Goal: Task Accomplishment & Management: Use online tool/utility

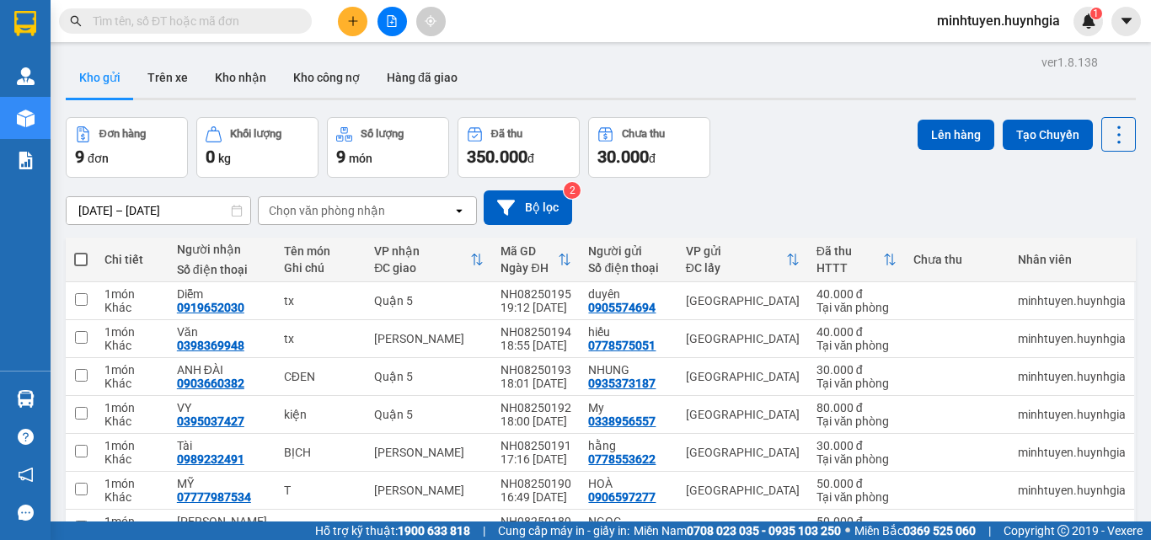
click at [76, 256] on span at bounding box center [80, 259] width 13 height 13
click at [81, 251] on input "checkbox" at bounding box center [81, 251] width 0 height 0
checkbox input "true"
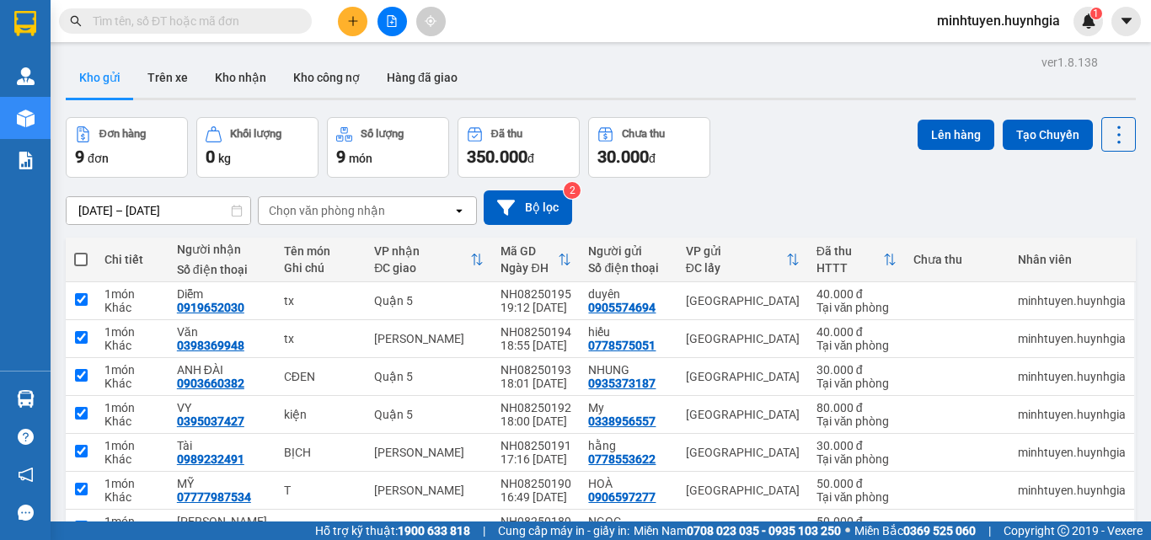
checkbox input "true"
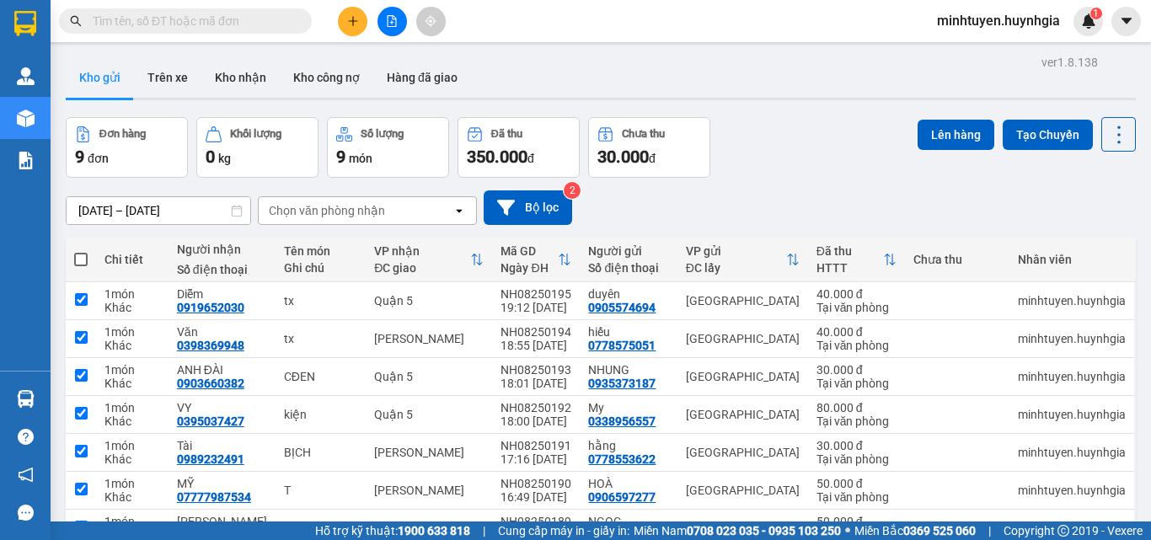
checkbox input "true"
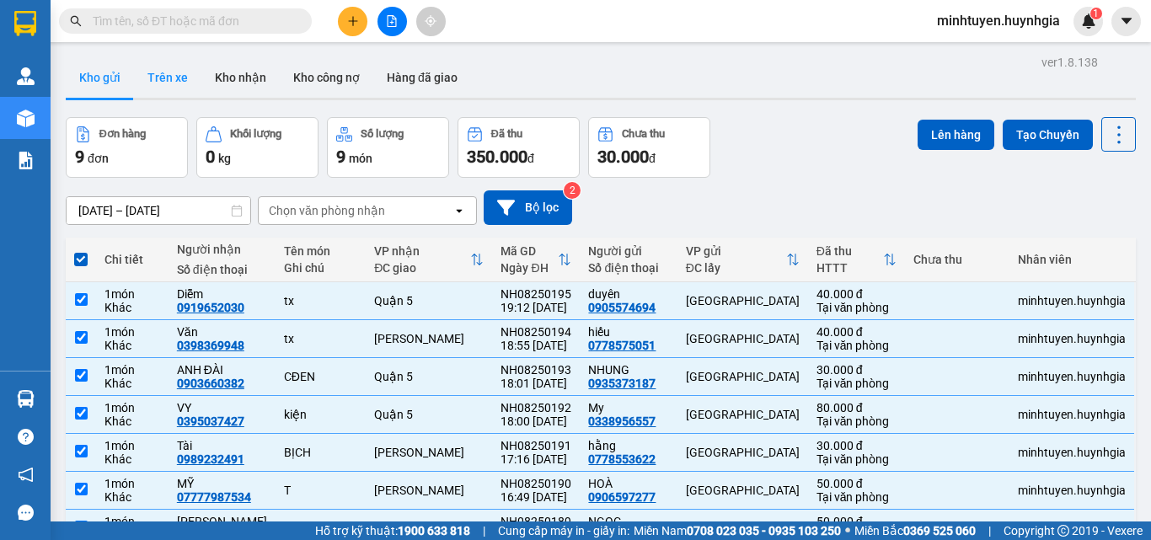
click at [164, 76] on button "Trên xe" at bounding box center [167, 77] width 67 height 40
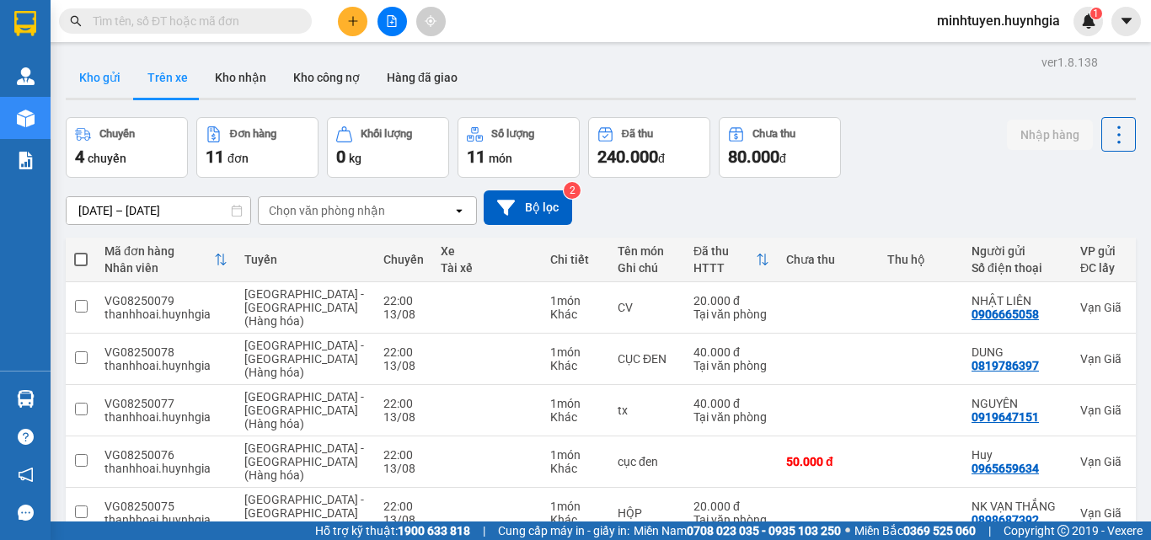
click at [94, 77] on button "Kho gửi" at bounding box center [100, 77] width 68 height 40
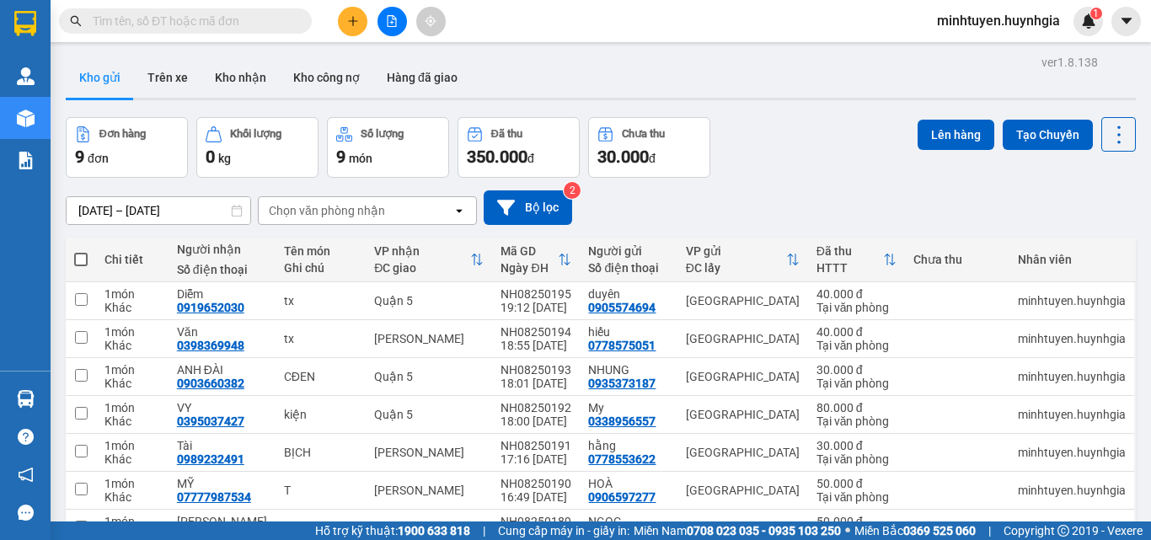
click at [86, 260] on span at bounding box center [80, 259] width 13 height 13
click at [81, 251] on input "checkbox" at bounding box center [81, 251] width 0 height 0
checkbox input "true"
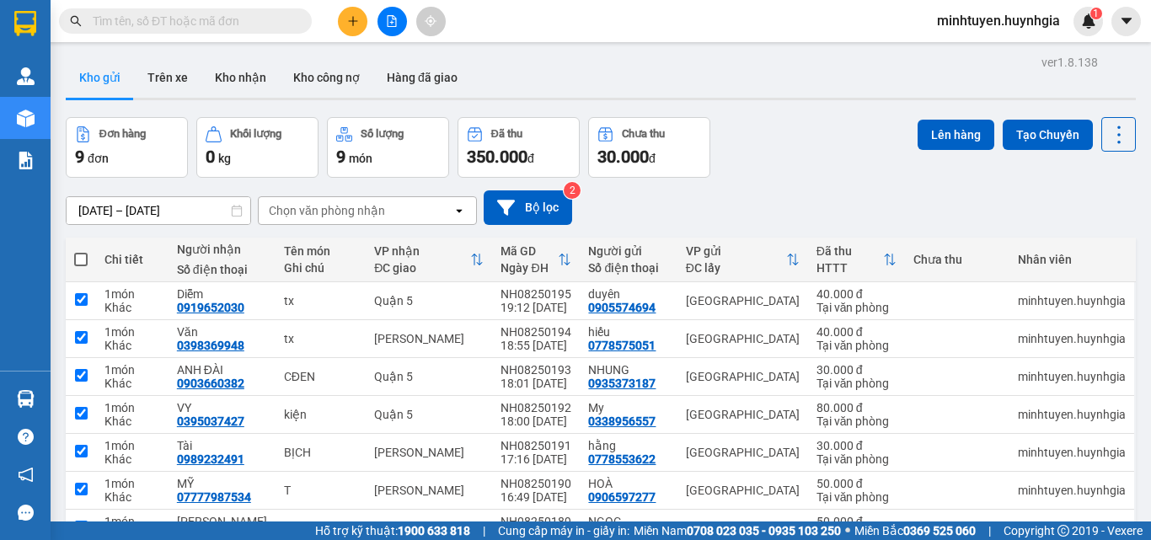
checkbox input "true"
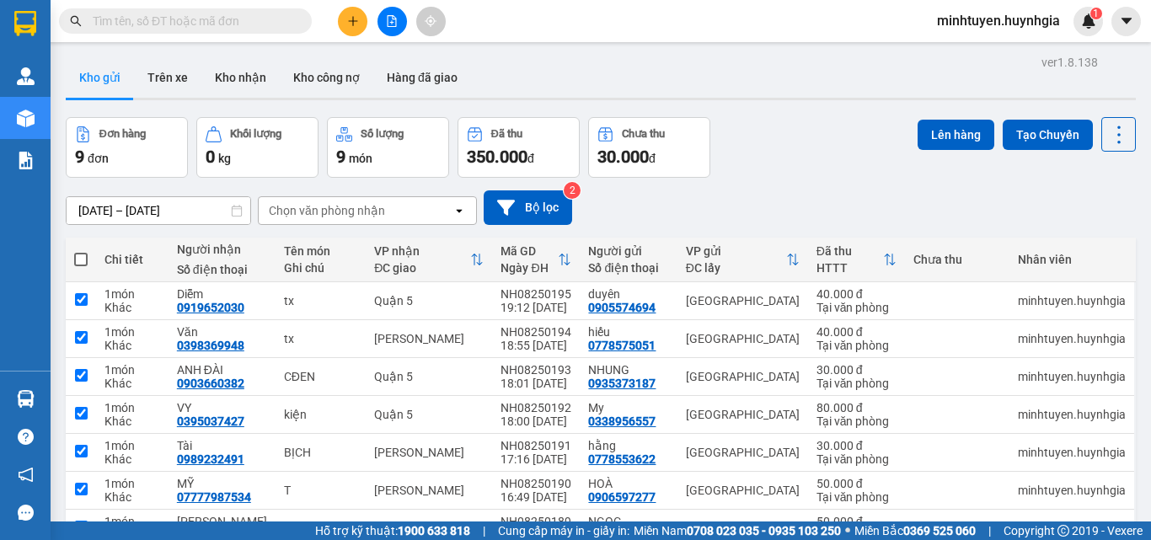
checkbox input "true"
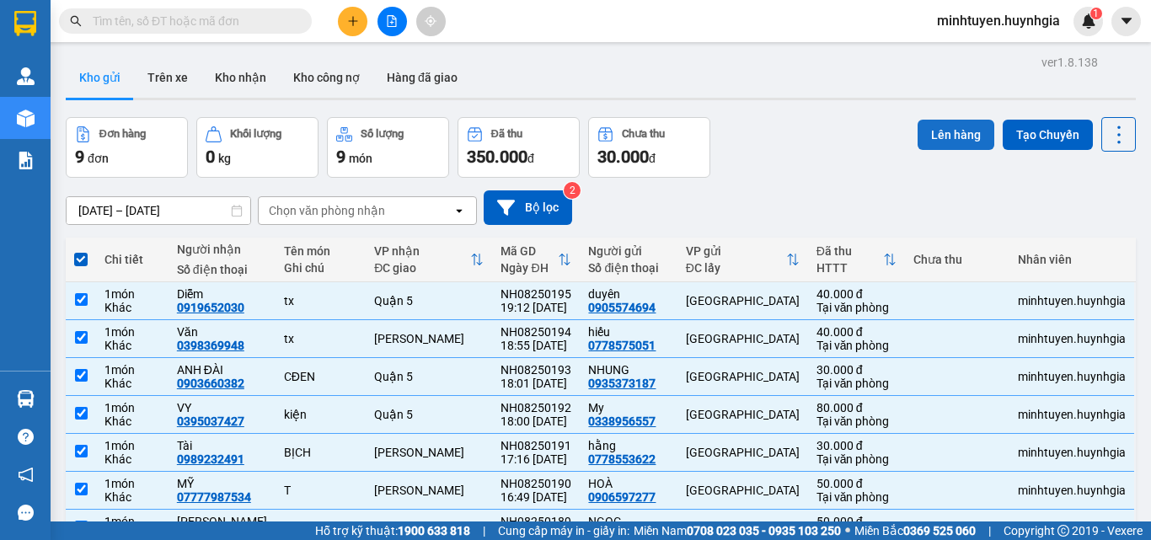
click at [932, 141] on button "Lên hàng" at bounding box center [956, 135] width 77 height 30
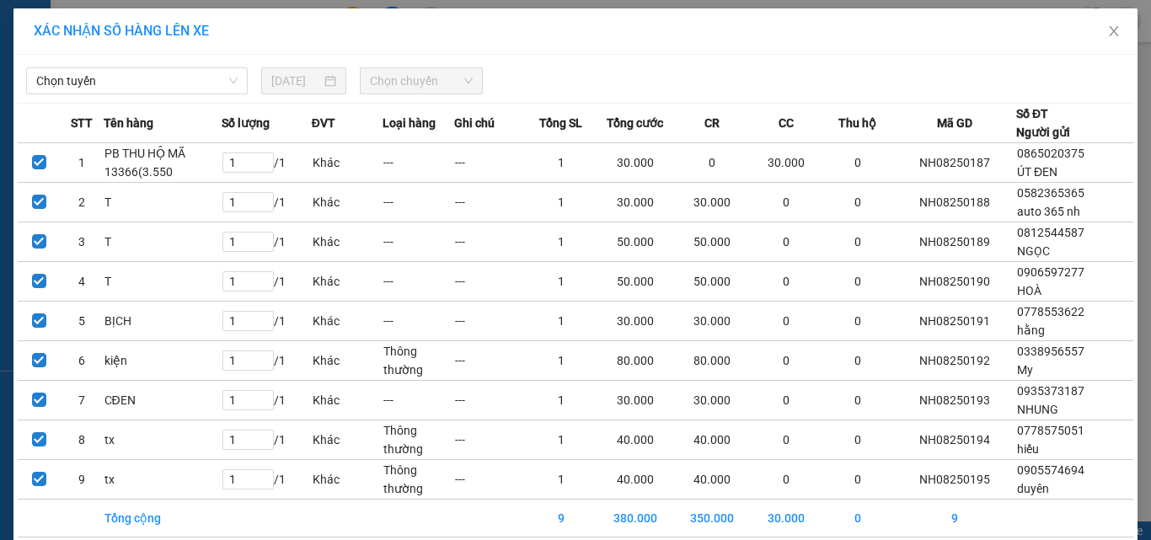
click at [145, 65] on div "Chọn tuyến [DATE] Chọn chuyến" at bounding box center [576, 76] width 1116 height 35
click at [129, 78] on span "Chọn tuyến" at bounding box center [136, 80] width 201 height 25
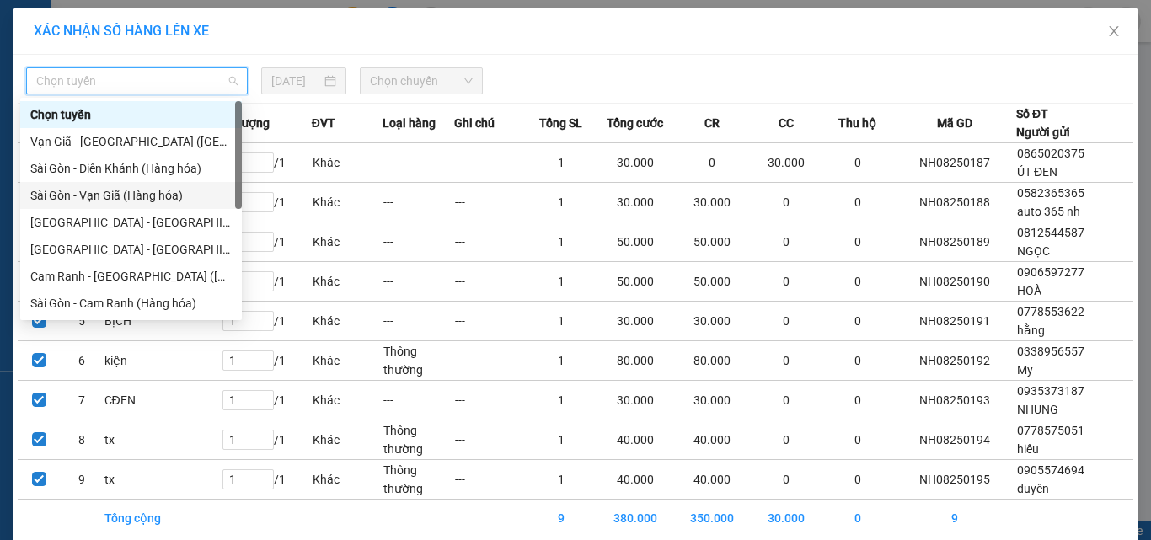
click at [126, 208] on div "Sài Gòn - Vạn Giã (Hàng hóa)" at bounding box center [131, 195] width 222 height 27
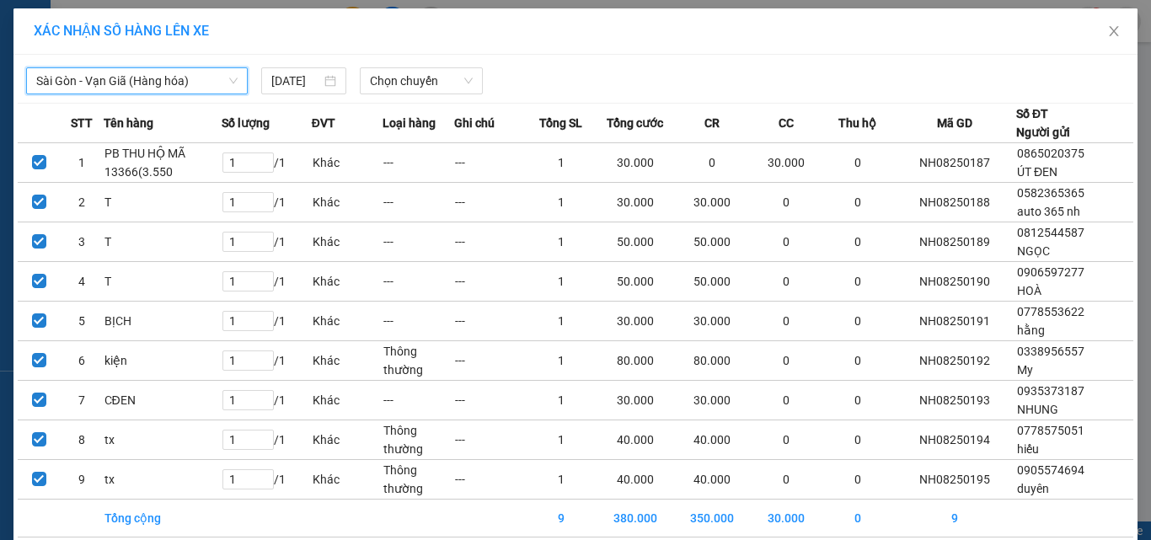
click at [164, 78] on span "Sài Gòn - Vạn Giã (Hàng hóa)" at bounding box center [136, 80] width 201 height 25
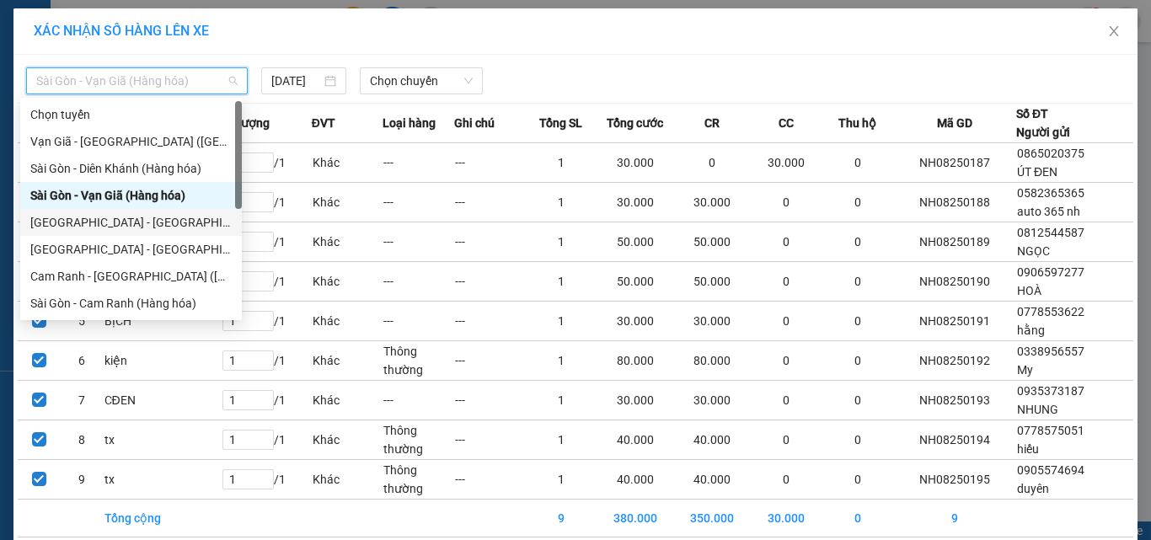
click at [169, 229] on div "[GEOGRAPHIC_DATA] - [GEOGRAPHIC_DATA] (Hàng hóa)" at bounding box center [130, 222] width 201 height 19
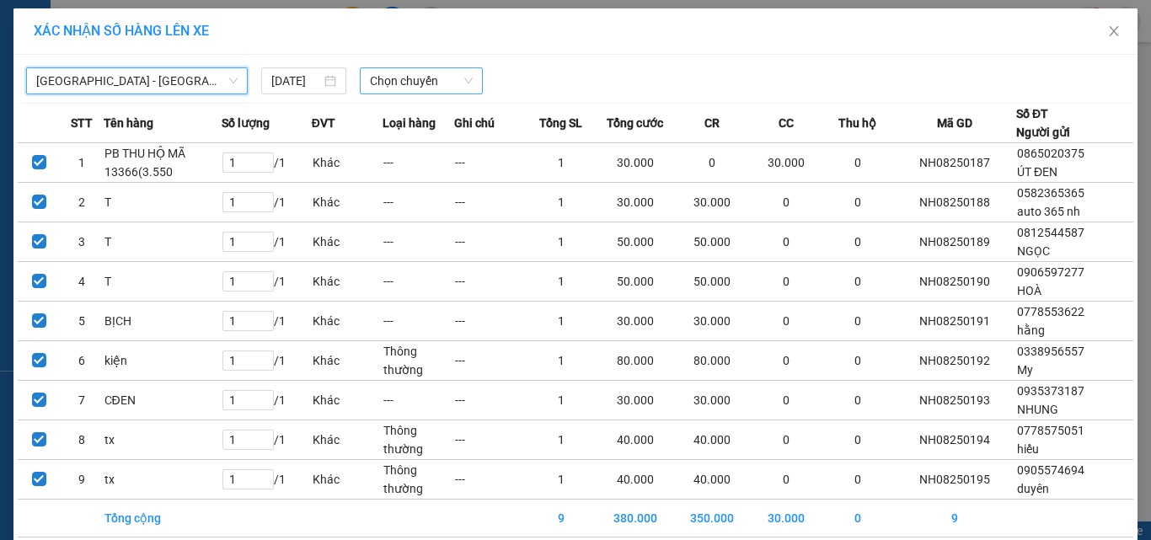
click at [445, 89] on span "Chọn chuyến" at bounding box center [422, 80] width 104 height 25
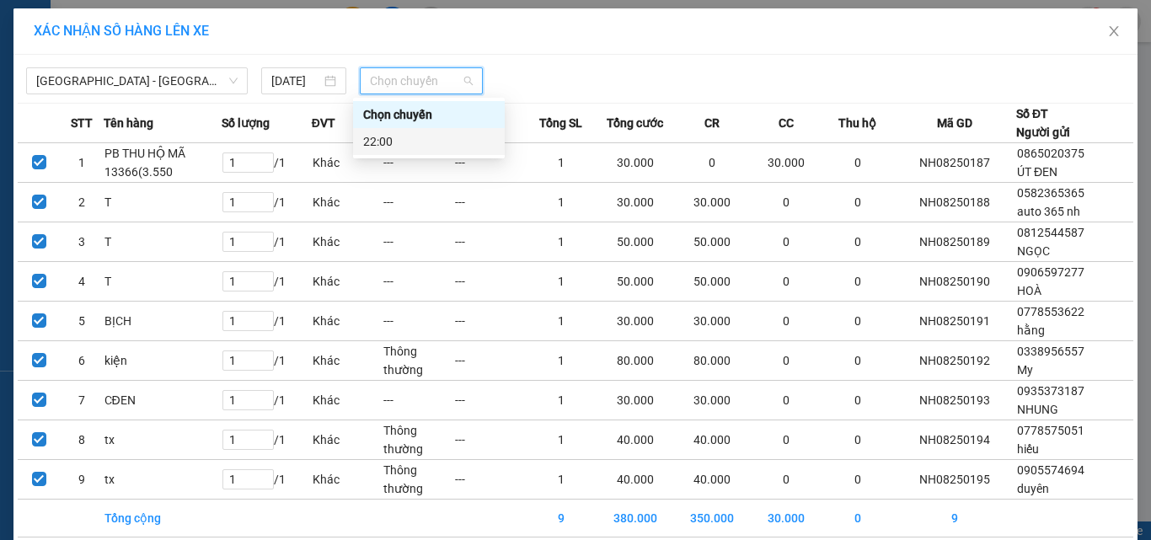
click at [437, 137] on div "22:00" at bounding box center [429, 141] width 132 height 19
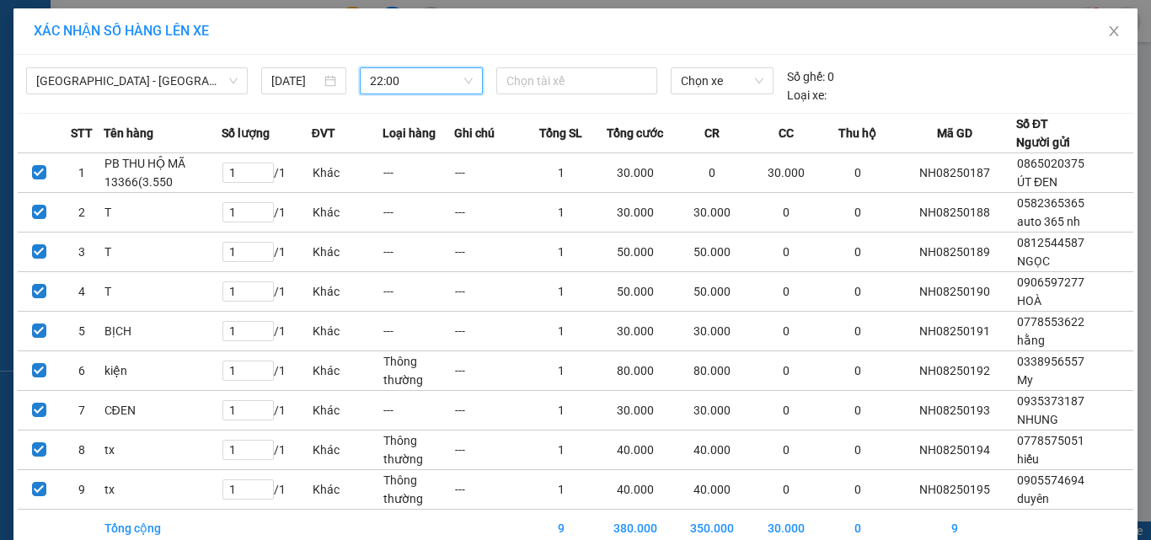
scroll to position [84, 0]
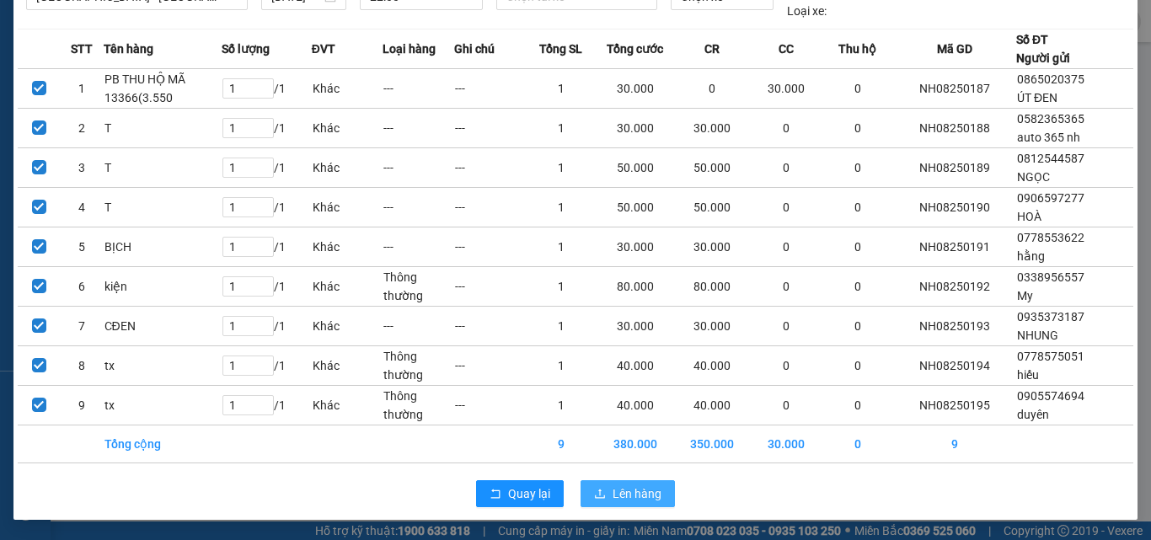
click at [644, 485] on span "Lên hàng" at bounding box center [637, 494] width 49 height 19
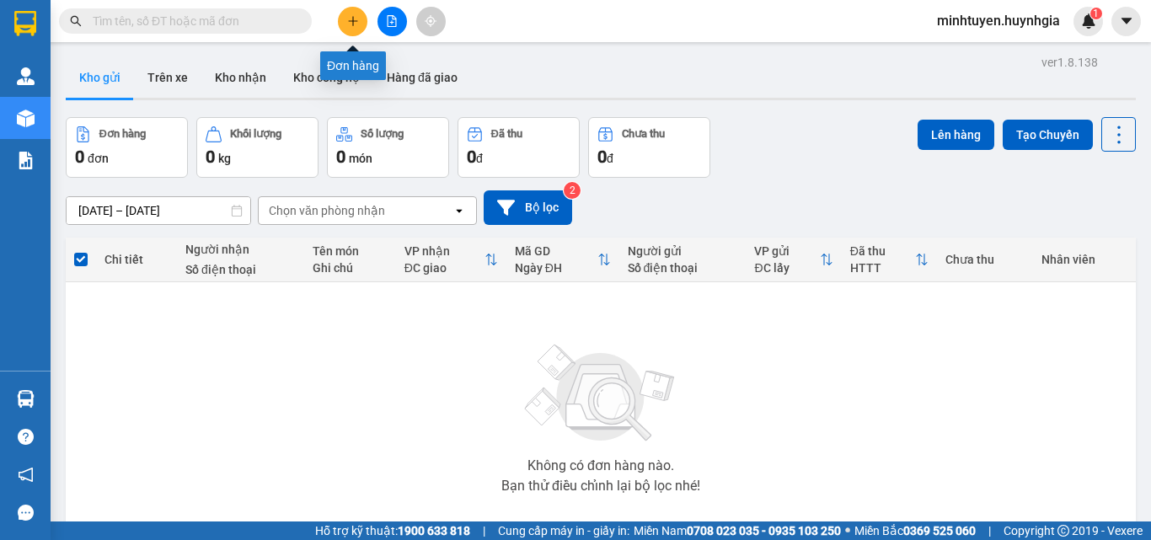
click at [362, 22] on button at bounding box center [353, 22] width 30 height 30
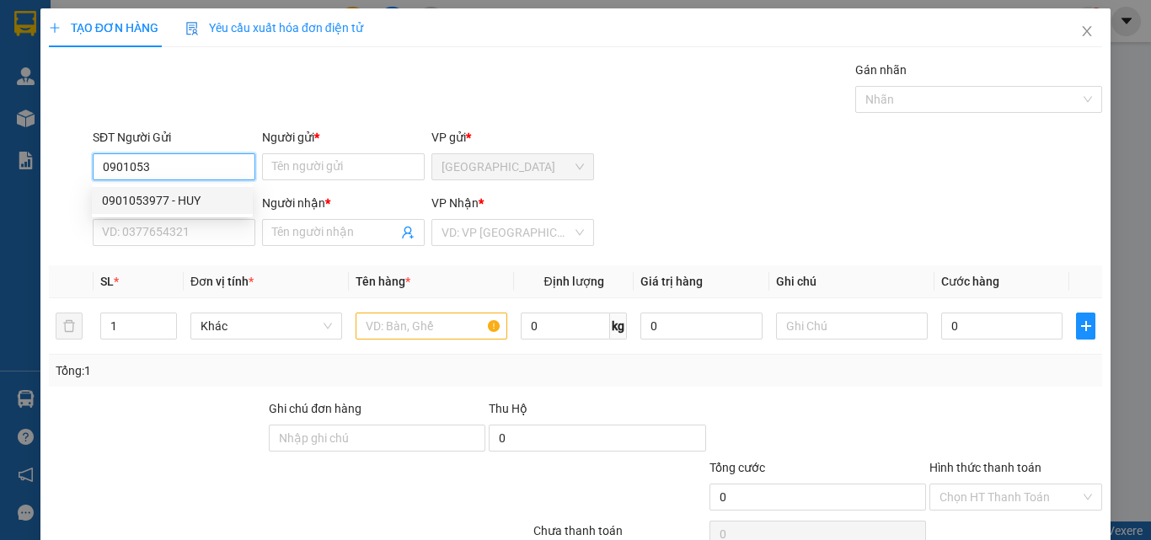
click at [174, 196] on div "0901053977 - HUY" at bounding box center [172, 200] width 141 height 19
type input "0901053977"
type input "HUY"
type input "0769665608"
type input "Tây"
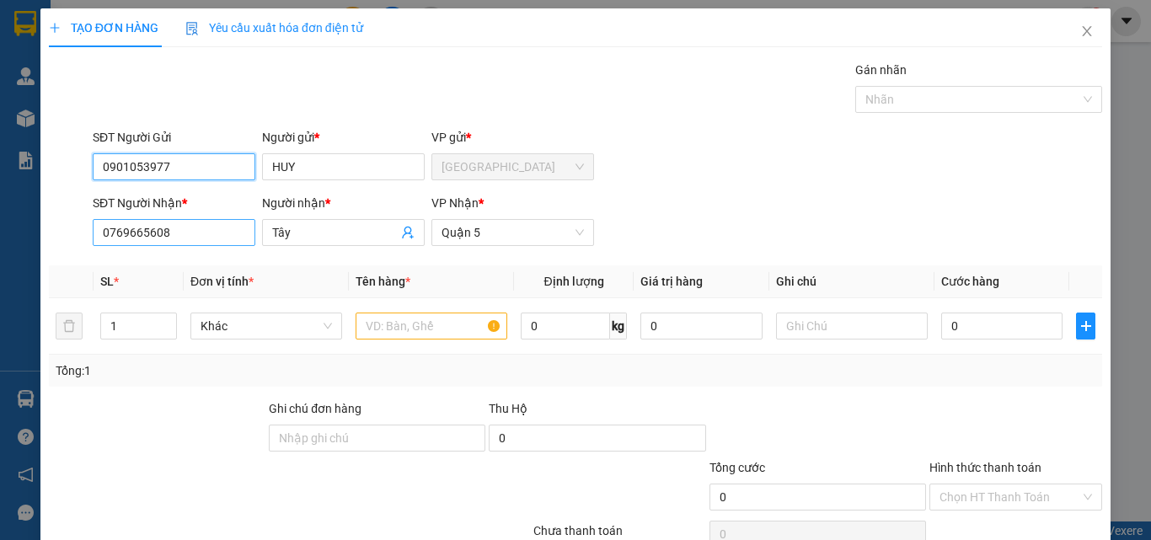
type input "0901053977"
click at [179, 241] on input "0769665608" at bounding box center [174, 232] width 163 height 27
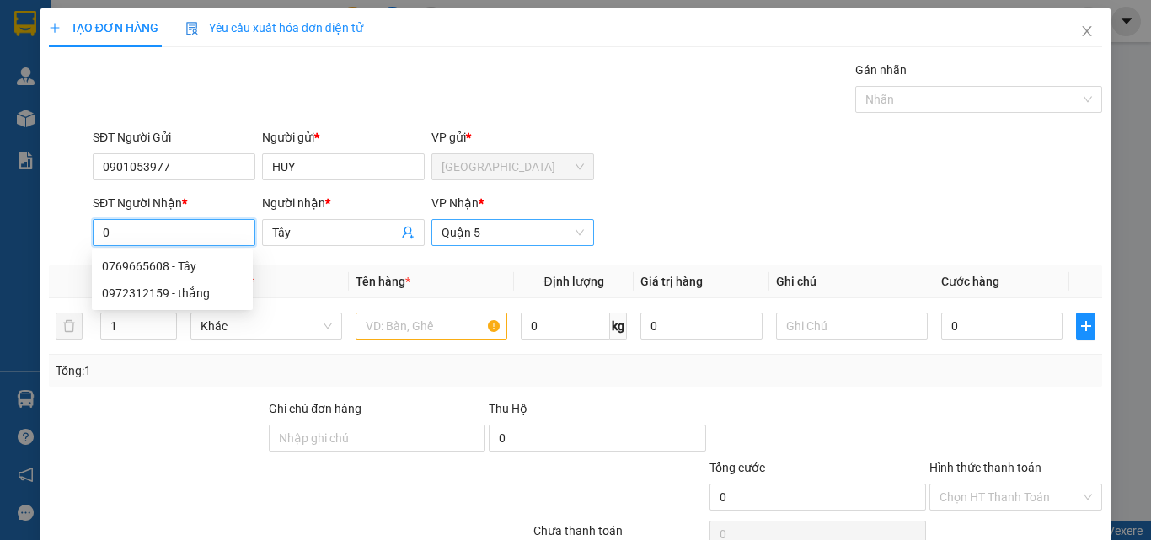
click at [496, 238] on span "Quận 5" at bounding box center [513, 232] width 142 height 25
type input "0"
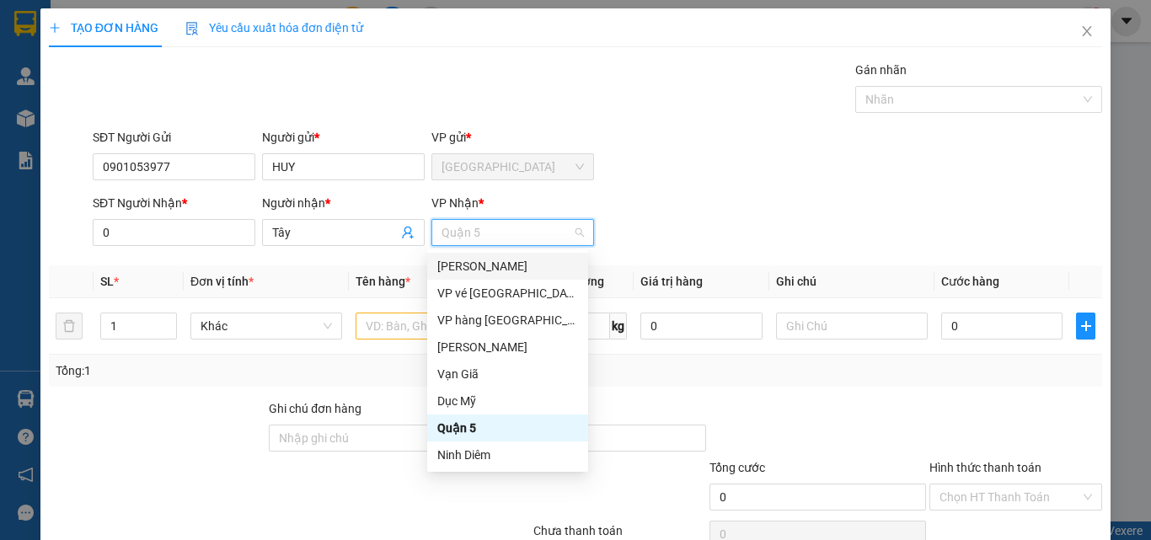
click at [303, 276] on th "Đơn vị tính *" at bounding box center [266, 282] width 165 height 33
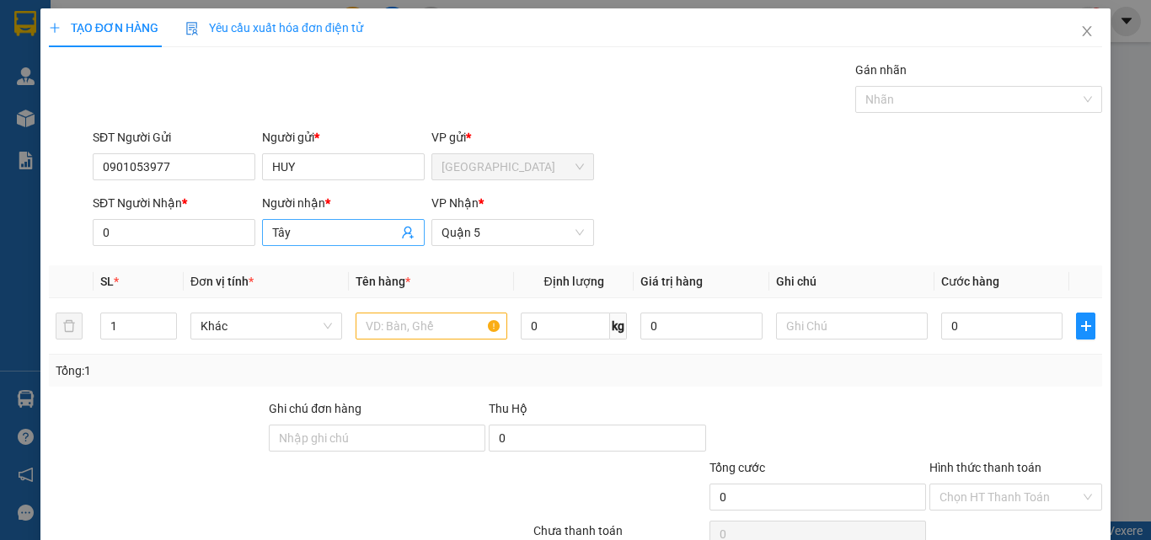
click at [291, 237] on input "Tây" at bounding box center [335, 232] width 126 height 19
type input "T"
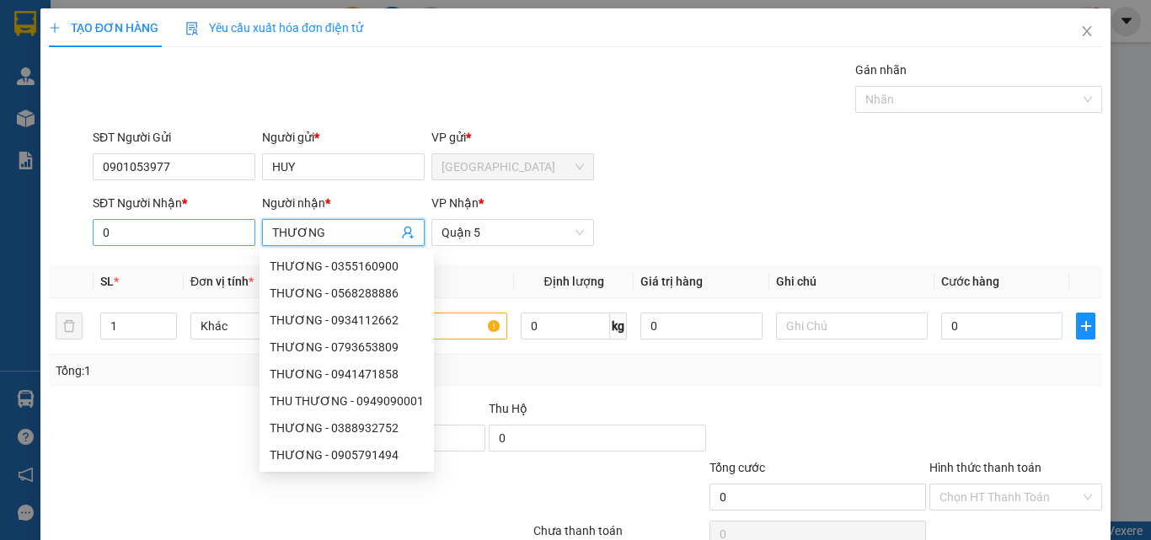
type input "THƯƠNG"
click at [168, 236] on input "0" at bounding box center [174, 232] width 163 height 27
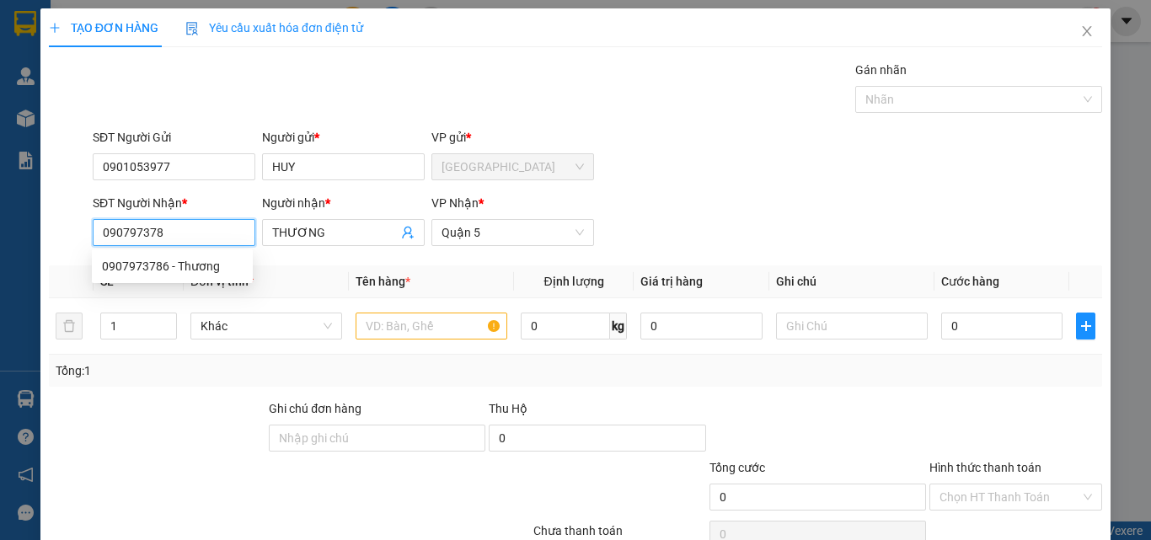
type input "0907973786"
click at [214, 269] on div "0907973786 - Thương" at bounding box center [172, 266] width 141 height 19
type input "Thương"
type input "0907973786"
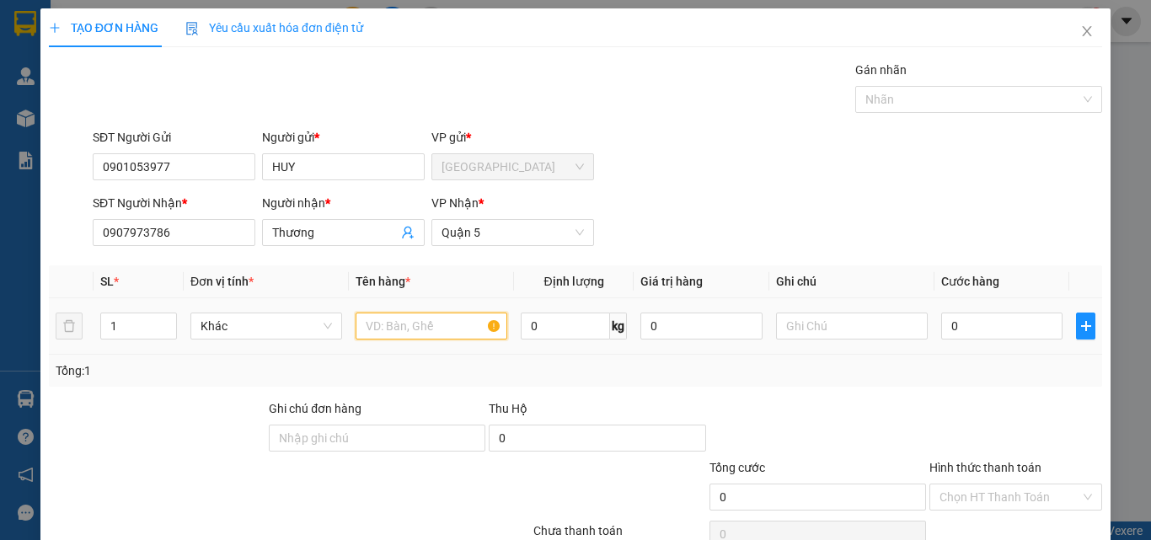
click at [411, 329] on input "text" at bounding box center [432, 326] width 152 height 27
type input "BAO"
click at [999, 326] on input "0" at bounding box center [1002, 326] width 121 height 27
type input "1"
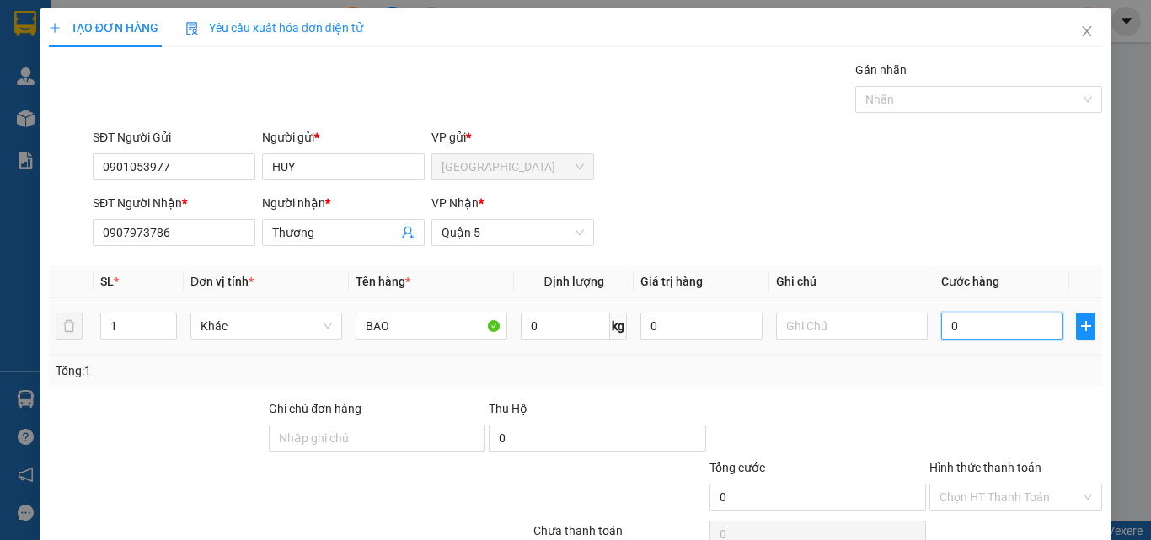
type input "1"
type input "15"
type input "150"
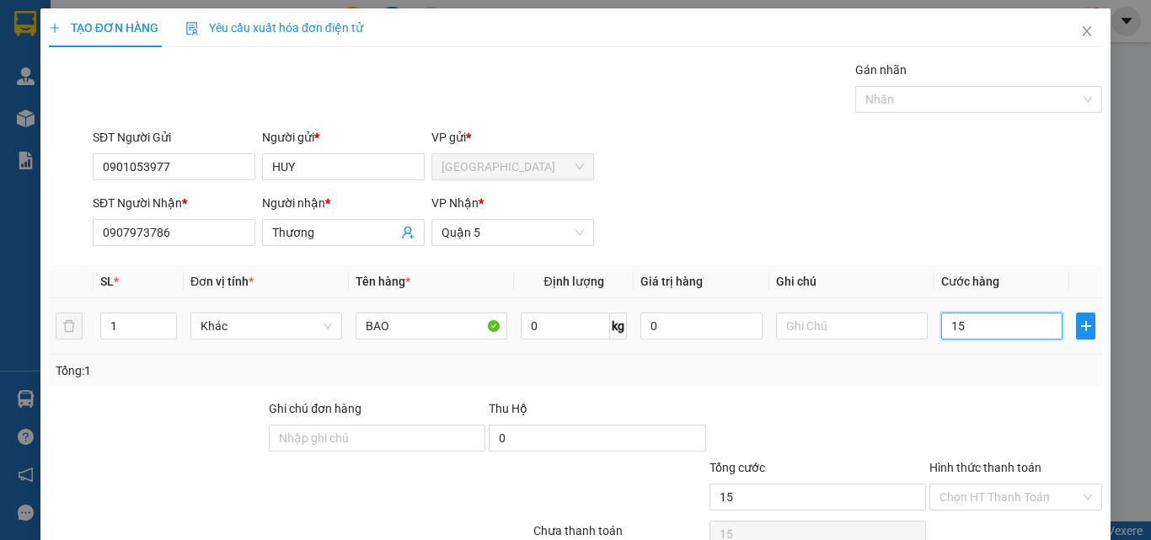
type input "150"
type input "1.500"
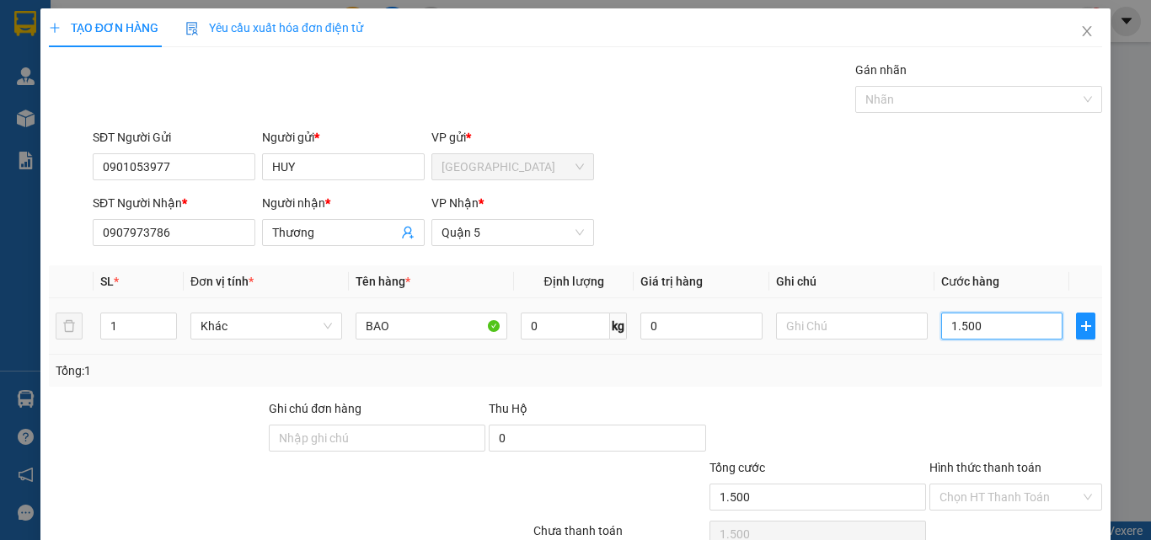
type input "15.000"
type input "150.000"
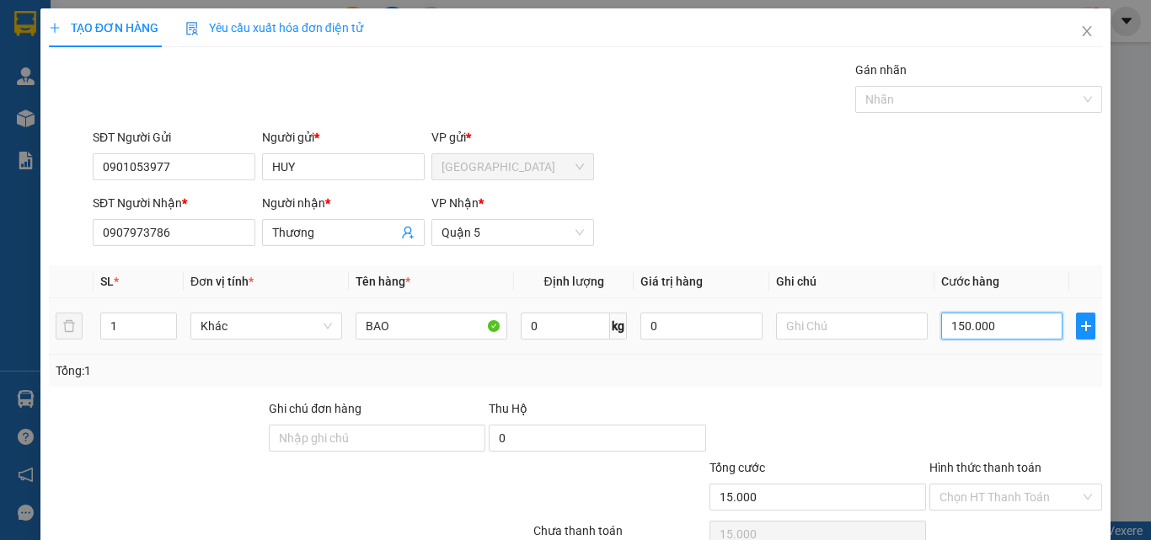
type input "150.000"
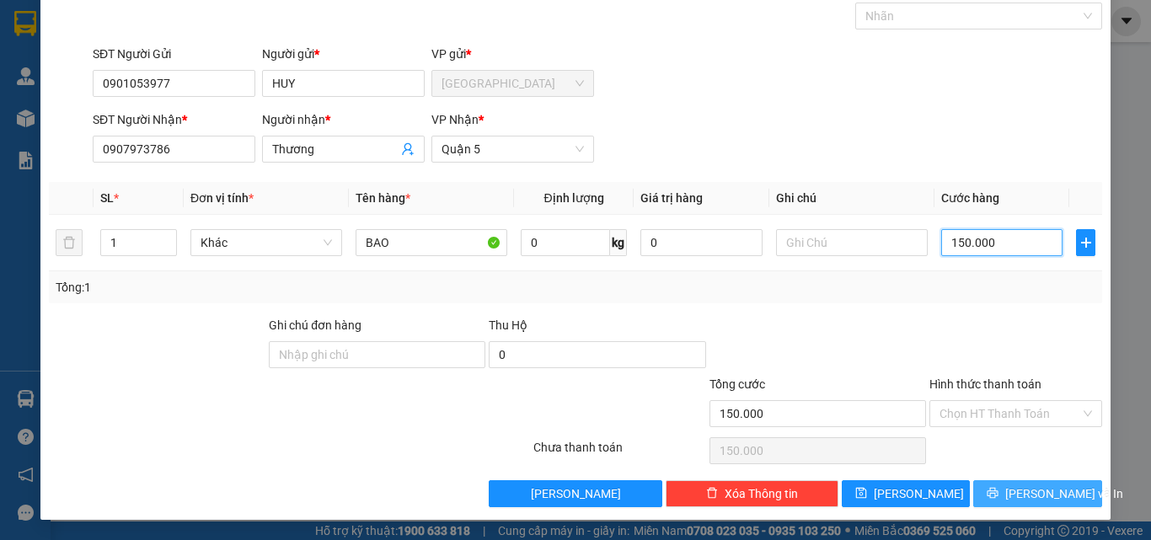
type input "150.000"
click at [1026, 493] on span "[PERSON_NAME] và In" at bounding box center [1065, 494] width 118 height 19
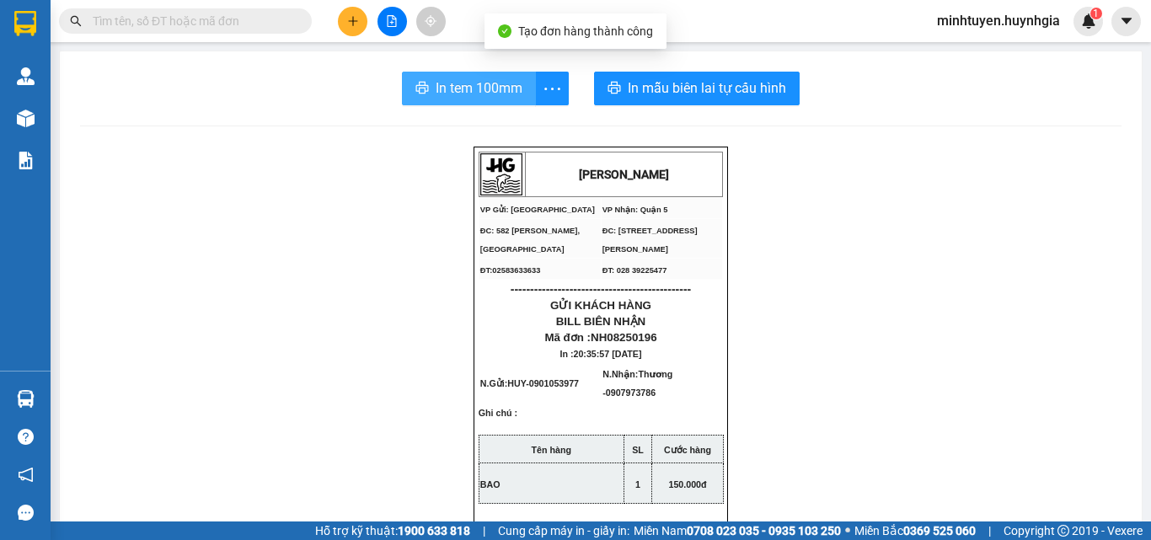
click at [495, 82] on span "In tem 100mm" at bounding box center [479, 88] width 87 height 21
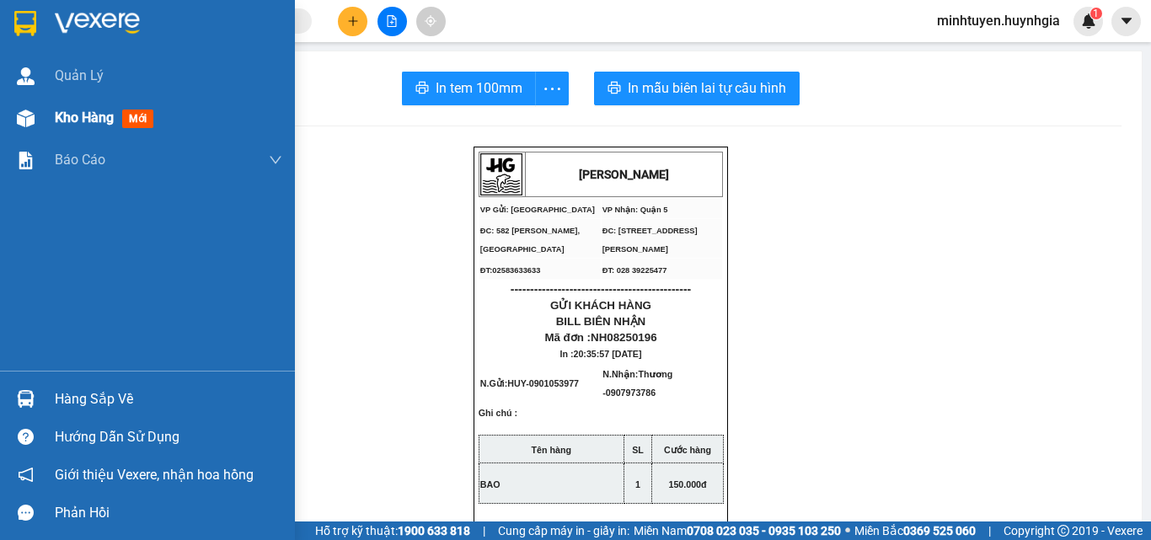
click at [58, 114] on span "Kho hàng" at bounding box center [84, 118] width 59 height 16
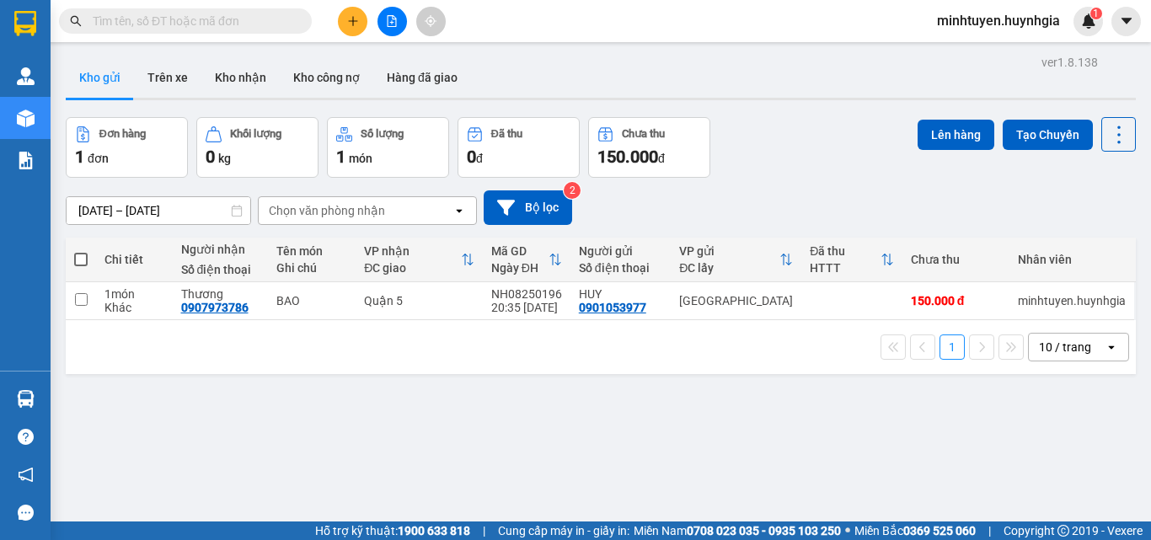
click at [78, 262] on span at bounding box center [80, 259] width 13 height 13
click at [81, 251] on input "checkbox" at bounding box center [81, 251] width 0 height 0
checkbox input "true"
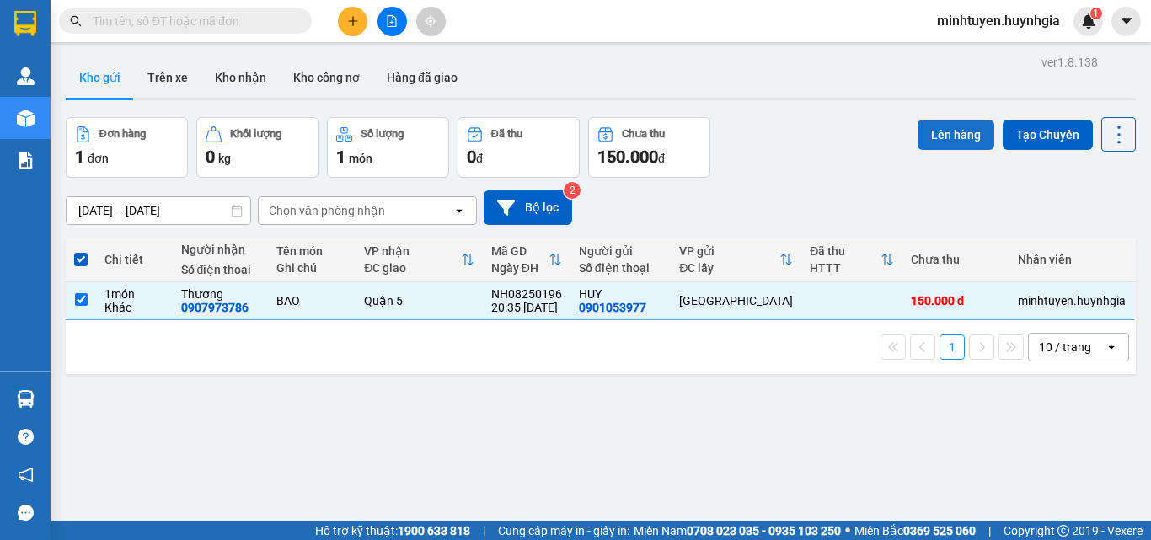
click at [918, 140] on button "Lên hàng" at bounding box center [956, 135] width 77 height 30
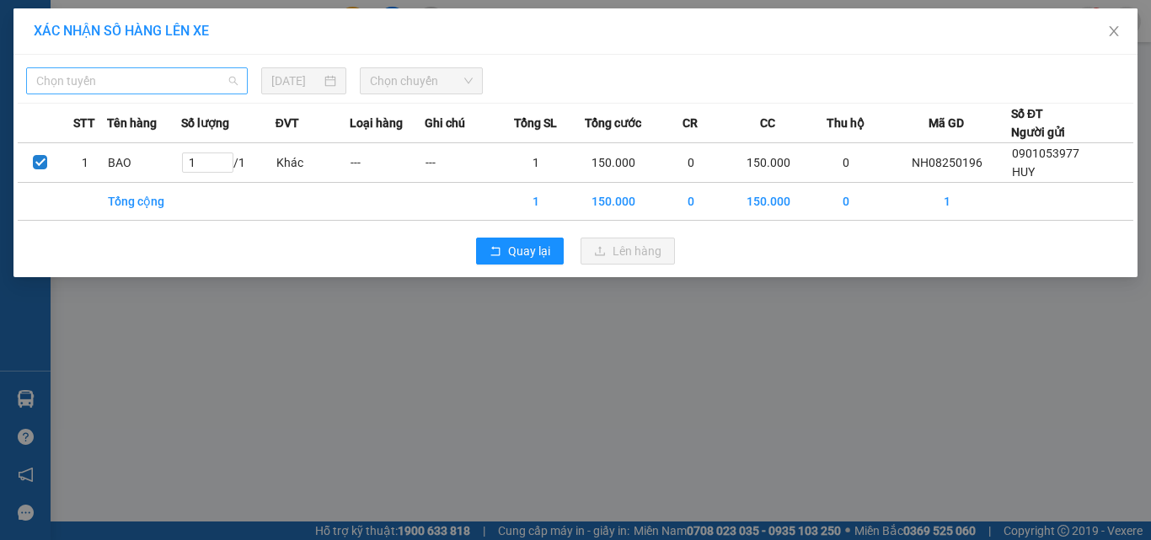
click at [158, 83] on span "Chọn tuyến" at bounding box center [136, 80] width 201 height 25
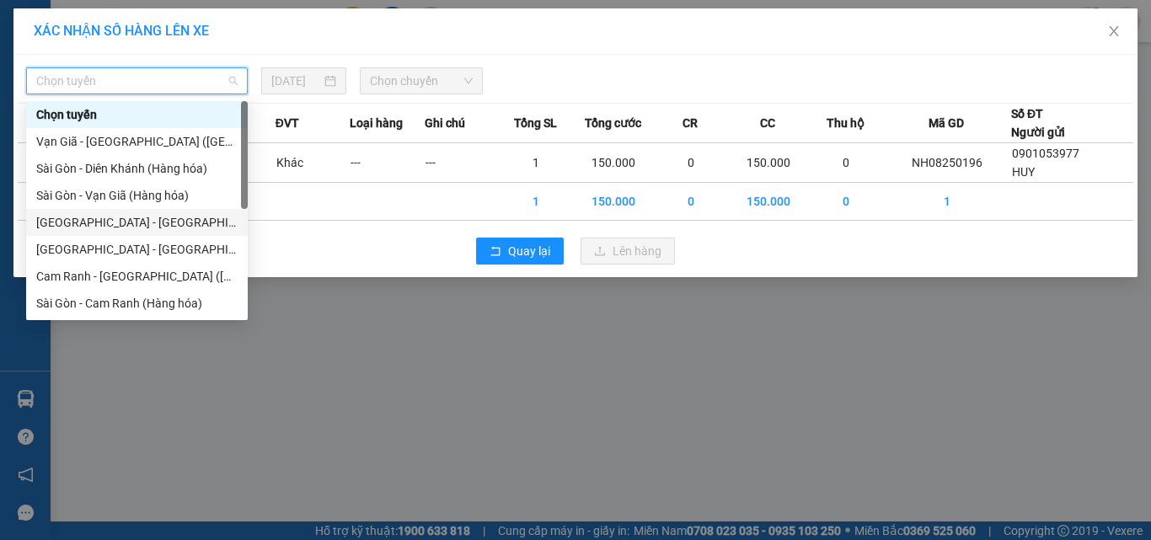
click at [150, 228] on div "[GEOGRAPHIC_DATA] - [GEOGRAPHIC_DATA] (Hàng hóa)" at bounding box center [136, 222] width 201 height 19
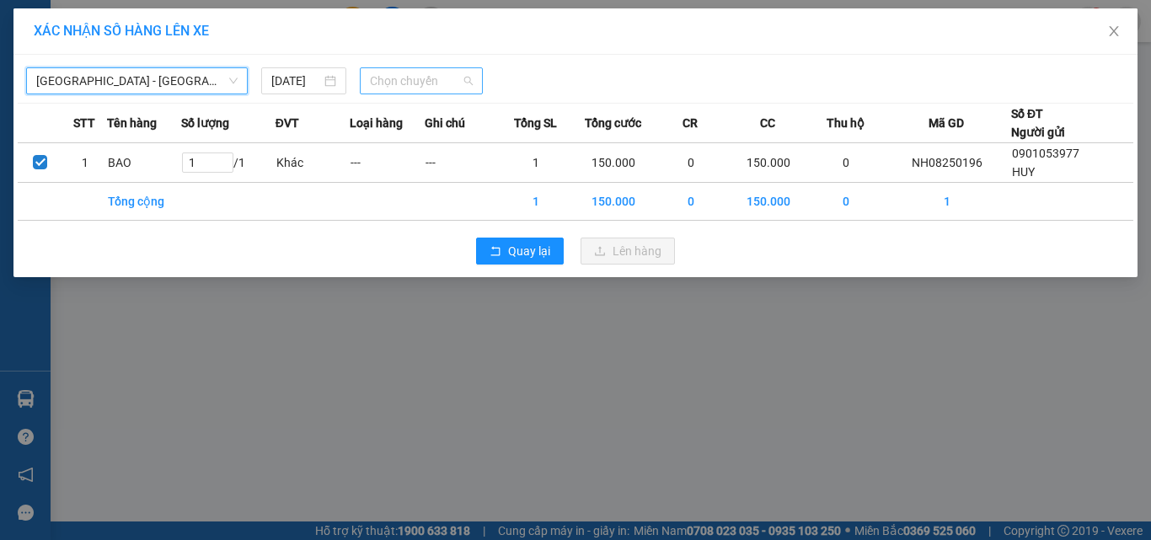
click at [441, 91] on span "Chọn chuyến" at bounding box center [422, 80] width 104 height 25
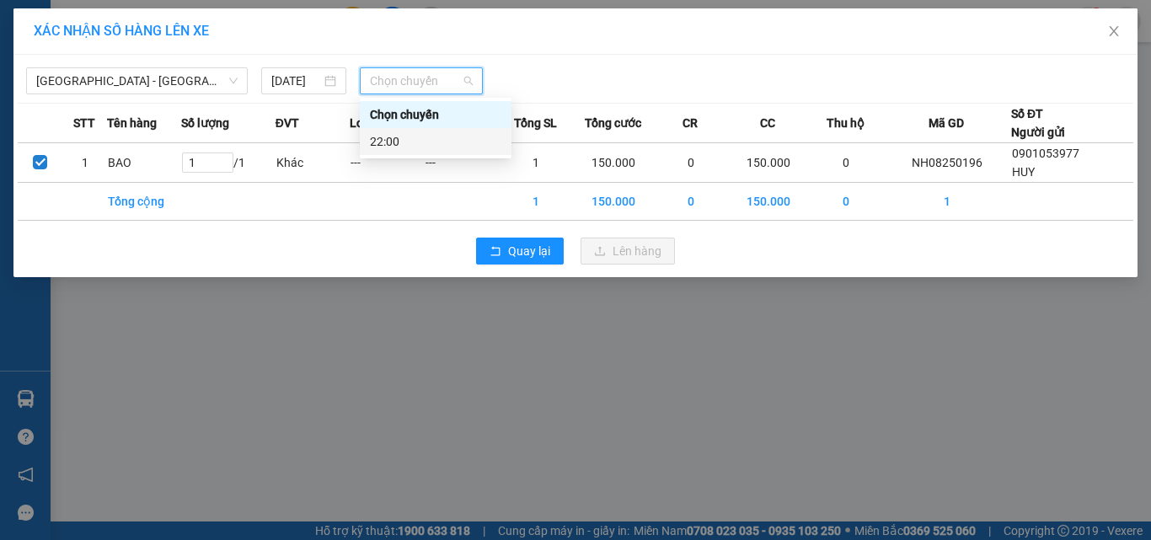
click at [458, 142] on div "22:00" at bounding box center [436, 141] width 132 height 19
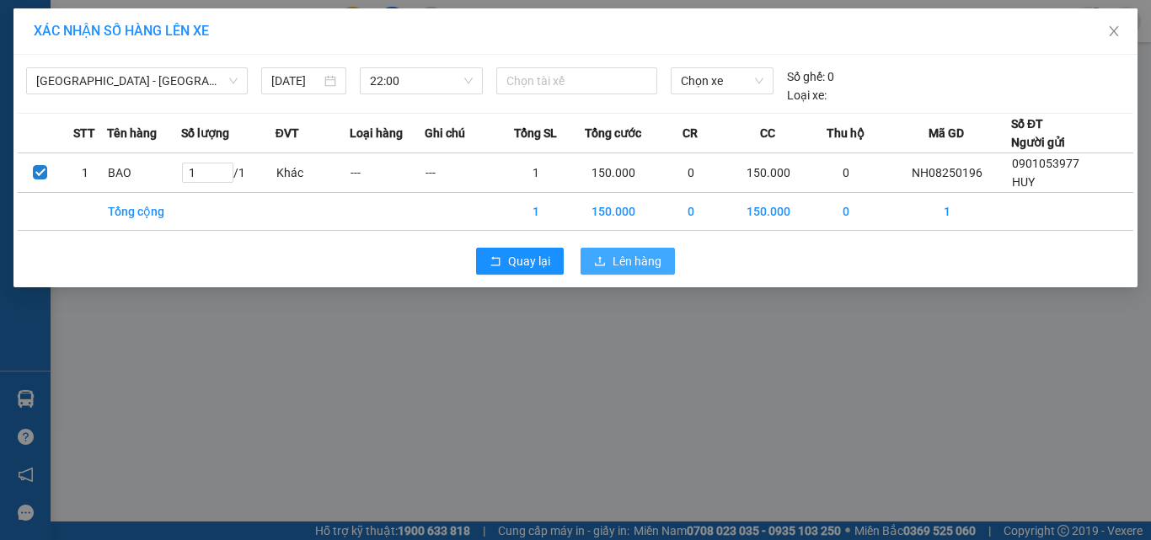
click at [635, 263] on span "Lên hàng" at bounding box center [637, 261] width 49 height 19
